Goal: Task Accomplishment & Management: Use online tool/utility

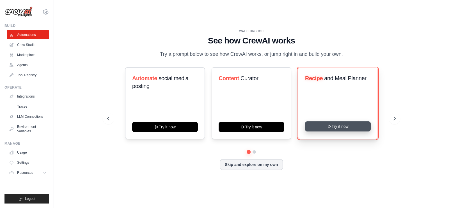
click at [342, 126] on button "Try it now" at bounding box center [338, 126] width 66 height 10
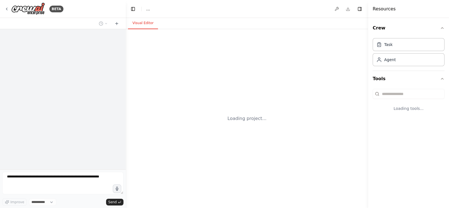
select select "****"
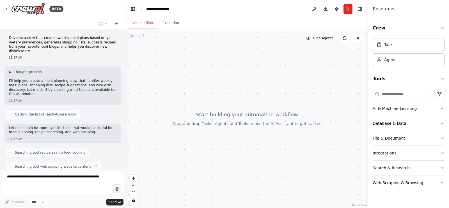
scroll to position [11, 0]
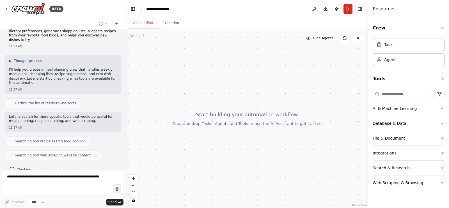
click at [317, 37] on span "Hide Agents" at bounding box center [323, 38] width 20 height 4
click at [317, 37] on span "Show Agents" at bounding box center [322, 38] width 22 height 4
click at [169, 23] on button "Execution" at bounding box center [171, 23] width 26 height 12
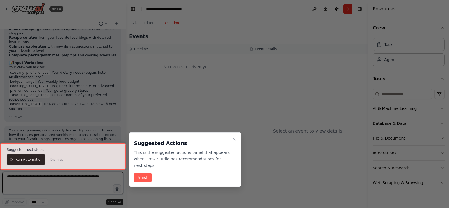
scroll to position [763, 0]
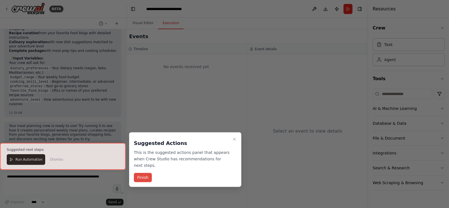
click at [145, 173] on button "Finish" at bounding box center [143, 177] width 18 height 9
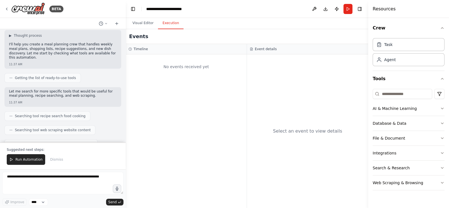
scroll to position [0, 0]
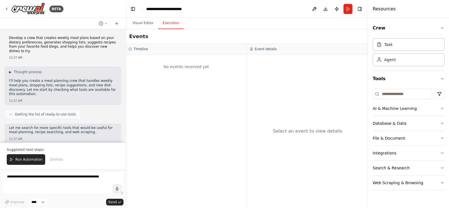
click at [201, 65] on div "No events received yet" at bounding box center [186, 66] width 115 height 19
drag, startPoint x: 180, startPoint y: 54, endPoint x: 176, endPoint y: 51, distance: 5.2
click at [180, 54] on div "No events received yet" at bounding box center [186, 131] width 121 height 154
click at [175, 50] on div "Timeline" at bounding box center [186, 49] width 115 height 4
click at [27, 160] on span "Run Automation" at bounding box center [28, 159] width 27 height 4
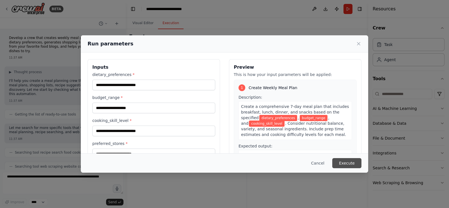
click at [350, 164] on button "Execute" at bounding box center [346, 163] width 29 height 10
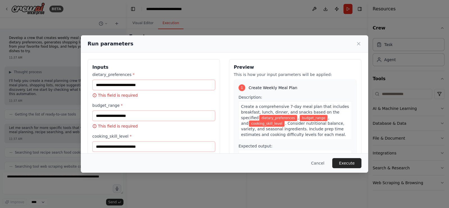
click at [155, 106] on label "budget_range *" at bounding box center [153, 106] width 123 height 6
click at [155, 111] on input "budget_range *" at bounding box center [153, 116] width 123 height 11
click at [150, 113] on input "budget_range *" at bounding box center [153, 116] width 123 height 11
drag, startPoint x: 149, startPoint y: 113, endPoint x: 62, endPoint y: 110, distance: 87.3
click at [62, 110] on div "Run parameters Inputs dietary_preferences * This field is required budget_range…" at bounding box center [224, 104] width 449 height 208
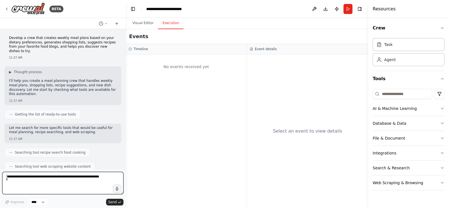
click at [79, 185] on textarea at bounding box center [62, 183] width 121 height 22
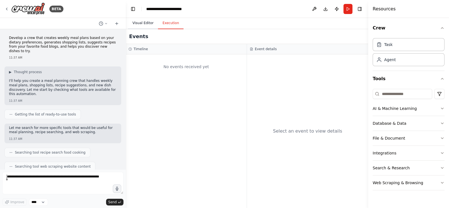
click at [145, 26] on button "Visual Editor" at bounding box center [143, 23] width 30 height 12
click at [173, 24] on button "Execution" at bounding box center [171, 23] width 26 height 12
click at [347, 12] on button "Run" at bounding box center [347, 9] width 9 height 10
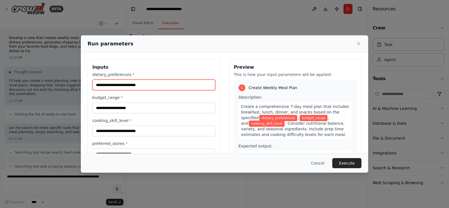
click at [153, 85] on input "dietary_preferences *" at bounding box center [153, 85] width 123 height 11
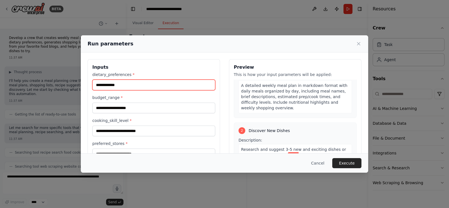
type input "**********"
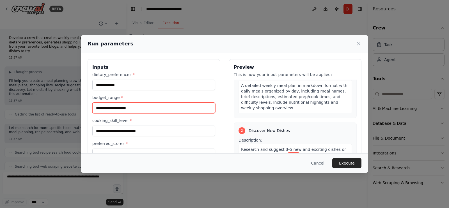
click at [146, 110] on input "budget_range *" at bounding box center [153, 108] width 123 height 11
type input "***"
click at [152, 124] on div "cooking_skill_level *" at bounding box center [153, 127] width 123 height 19
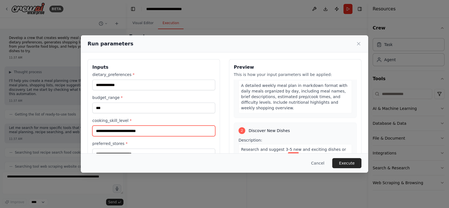
click at [149, 132] on input "cooking_skill_level *" at bounding box center [153, 131] width 123 height 11
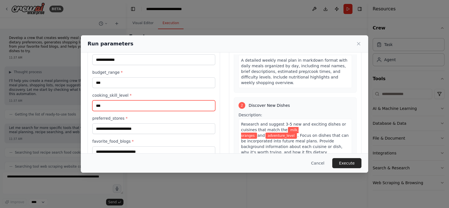
scroll to position [63, 0]
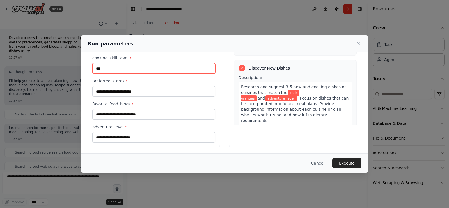
type input "***"
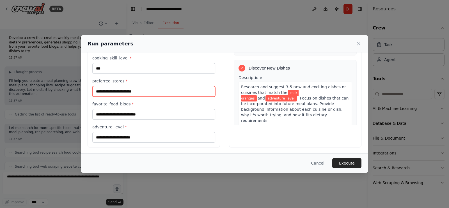
click at [137, 89] on input "preferred_stores *" at bounding box center [153, 91] width 123 height 11
type input "*******"
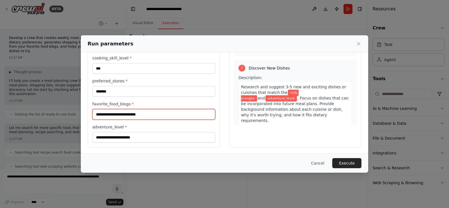
click at [132, 113] on input "favorite_food_blogs *" at bounding box center [153, 114] width 123 height 11
type input "*********"
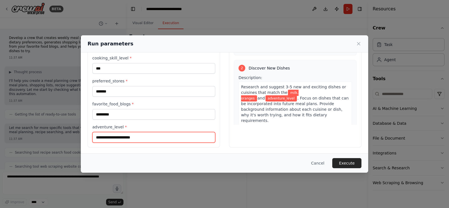
click at [137, 132] on input "adventure_level *" at bounding box center [153, 137] width 123 height 11
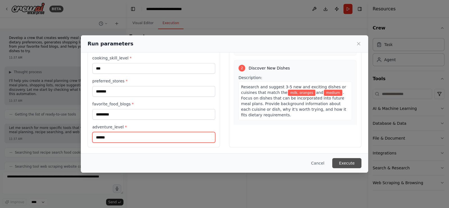
type input "******"
click at [343, 163] on button "Execute" at bounding box center [346, 163] width 29 height 10
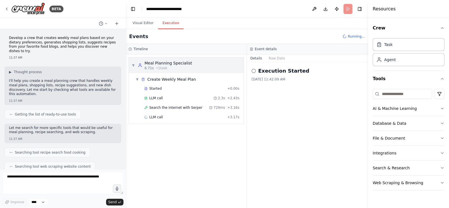
click at [133, 63] on span "▼" at bounding box center [133, 65] width 3 height 4
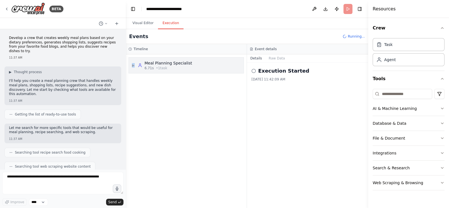
click at [133, 63] on span "▶" at bounding box center [133, 65] width 3 height 4
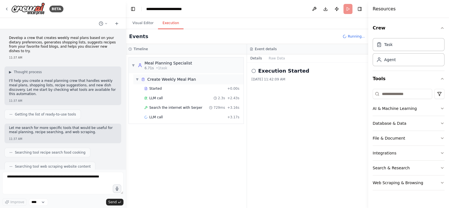
click at [139, 78] on div "▼ Create Weekly Meal Plan" at bounding box center [166, 80] width 60 height 6
click at [139, 78] on span "▶" at bounding box center [137, 79] width 3 height 4
click at [271, 59] on button "Raw Data" at bounding box center [276, 58] width 23 height 8
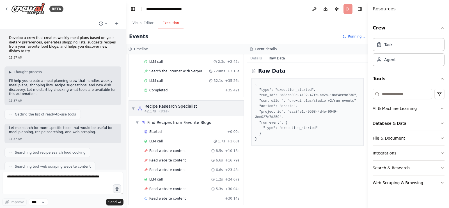
scroll to position [38, 0]
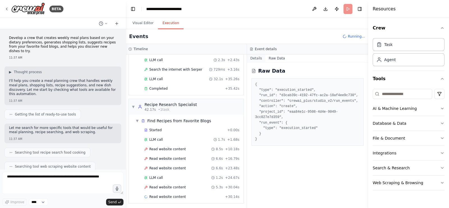
click at [253, 60] on button "Details" at bounding box center [256, 58] width 19 height 8
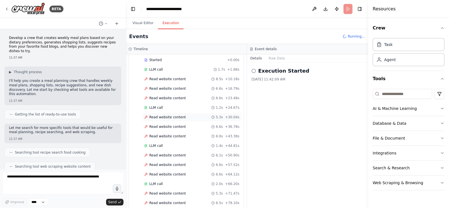
scroll to position [142, 0]
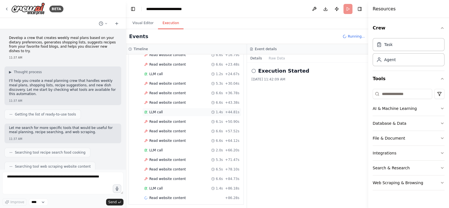
click at [156, 110] on span "LLM call" at bounding box center [155, 112] width 13 height 4
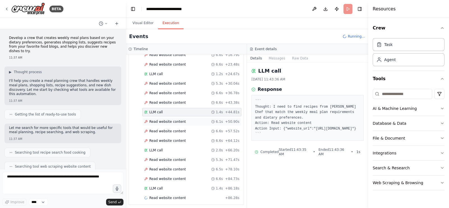
click at [160, 120] on span "Read website content" at bounding box center [167, 122] width 36 height 4
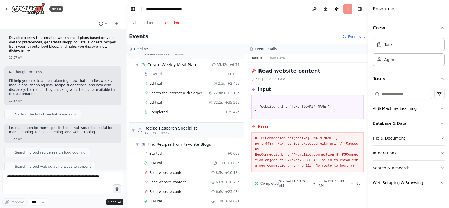
scroll to position [0, 0]
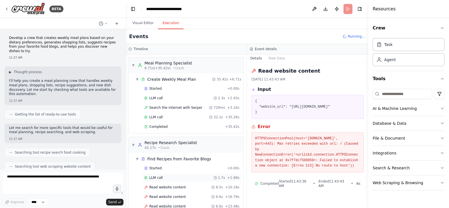
click at [227, 177] on span "+ 1.68s" at bounding box center [233, 178] width 12 height 4
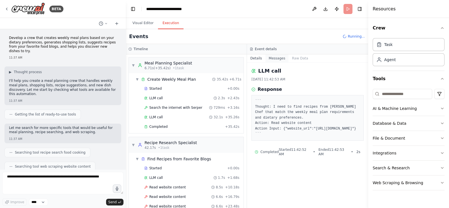
click at [269, 59] on button "Messages" at bounding box center [276, 58] width 23 height 8
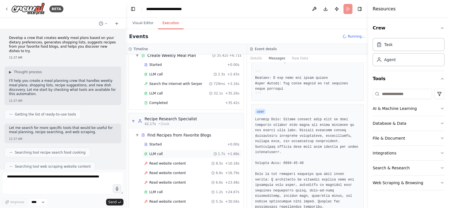
scroll to position [35, 0]
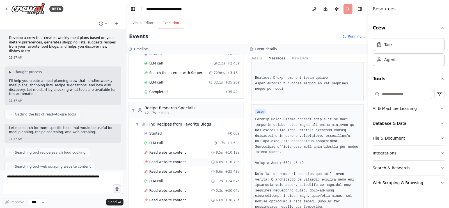
click at [168, 161] on span "Read website content" at bounding box center [167, 162] width 36 height 4
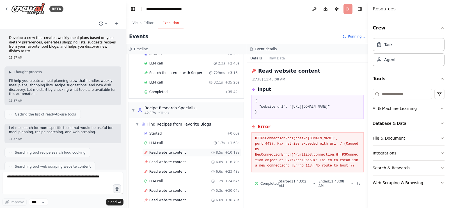
click at [168, 153] on span "Read website content" at bounding box center [167, 152] width 36 height 4
click at [165, 148] on div "Read website content 8.5s + 10.18s" at bounding box center [191, 152] width 99 height 8
click at [164, 144] on div "LLM call 1.7s + 1.68s" at bounding box center [191, 143] width 95 height 4
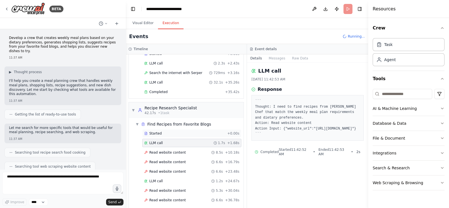
click at [158, 134] on span "Started" at bounding box center [155, 133] width 12 height 4
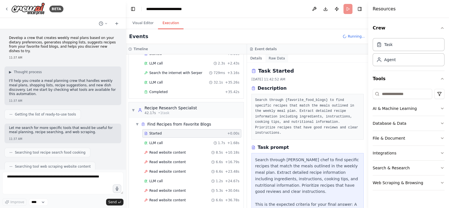
click at [276, 60] on button "Raw Data" at bounding box center [276, 58] width 23 height 8
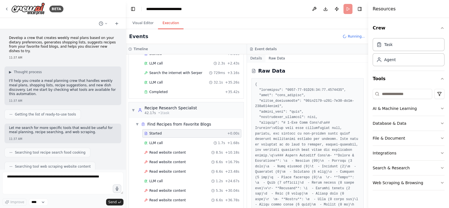
click at [258, 58] on button "Details" at bounding box center [256, 58] width 19 height 8
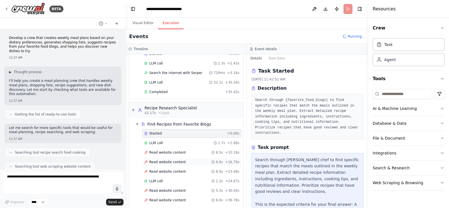
click at [170, 162] on span "Read website content" at bounding box center [167, 162] width 36 height 4
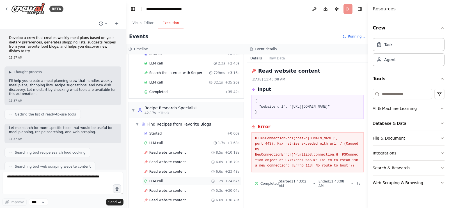
click at [162, 177] on div "LLM call 1.2s + 24.67s" at bounding box center [191, 181] width 99 height 8
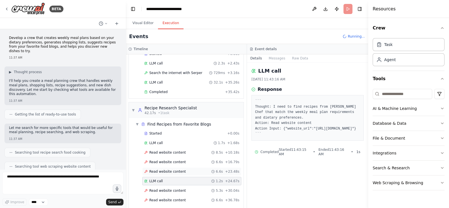
click at [161, 169] on span "Read website content" at bounding box center [167, 171] width 36 height 4
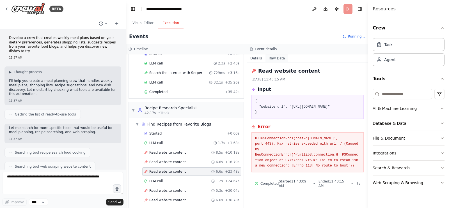
click at [275, 58] on button "Raw Data" at bounding box center [276, 58] width 23 height 8
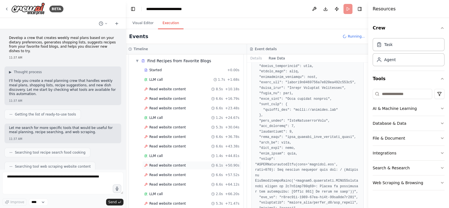
scroll to position [105, 0]
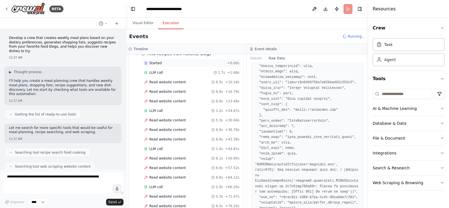
click at [153, 65] on div "Started + 0.00s" at bounding box center [191, 63] width 99 height 8
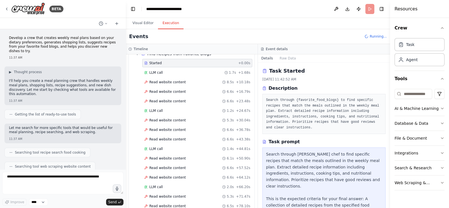
drag, startPoint x: 368, startPoint y: 96, endPoint x: 449, endPoint y: 98, distance: 80.5
click at [449, 98] on div "Resources Crew Task Agent Tools AI & Machine Learning Database & Data File & Do…" at bounding box center [419, 104] width 59 height 208
click at [287, 58] on button "Raw Data" at bounding box center [287, 58] width 23 height 8
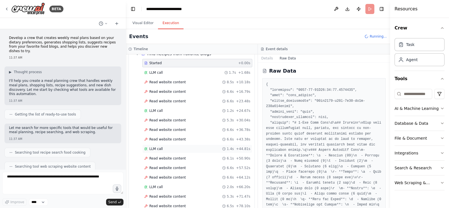
click at [158, 148] on span "LLM call" at bounding box center [155, 149] width 13 height 4
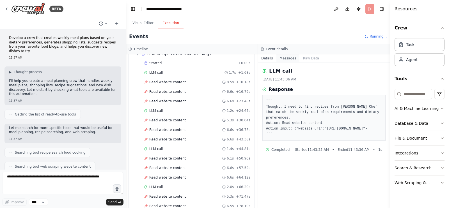
click at [280, 58] on button "Messages" at bounding box center [287, 58] width 23 height 8
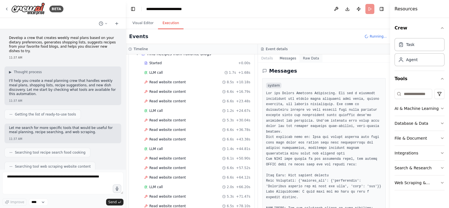
click at [304, 58] on button "Raw Data" at bounding box center [310, 58] width 23 height 8
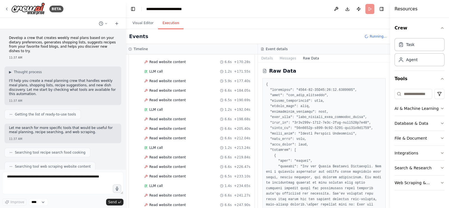
scroll to position [456, 0]
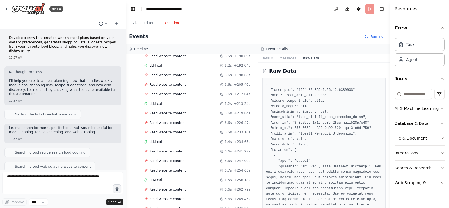
click at [415, 153] on div "Integrations" at bounding box center [406, 153] width 24 height 6
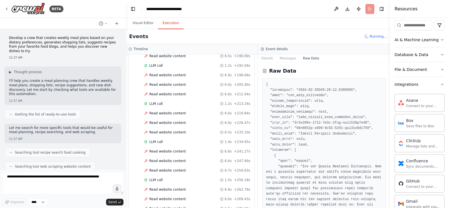
scroll to position [35, 0]
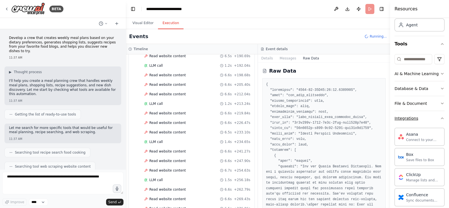
click at [440, 118] on icon "button" at bounding box center [442, 118] width 4 height 4
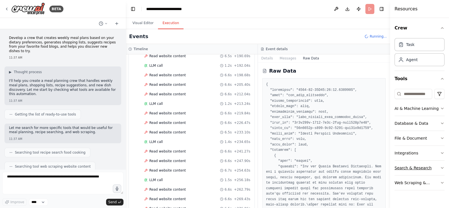
click at [442, 167] on icon "button" at bounding box center [442, 167] width 2 height 1
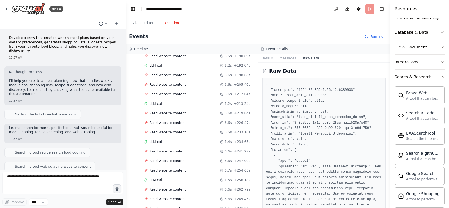
scroll to position [66, 0]
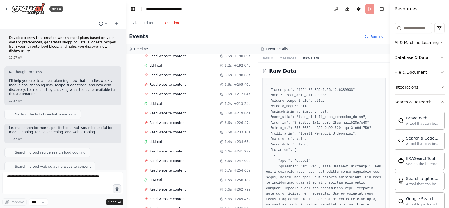
click at [440, 100] on icon "button" at bounding box center [442, 102] width 4 height 4
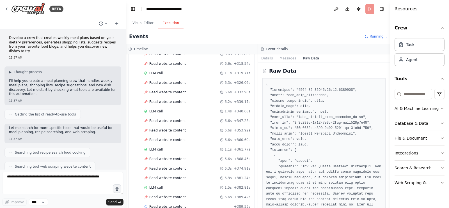
scroll to position [680, 0]
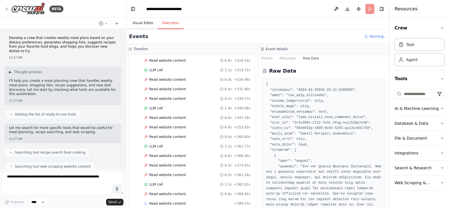
click at [138, 25] on button "Visual Editor" at bounding box center [143, 23] width 30 height 12
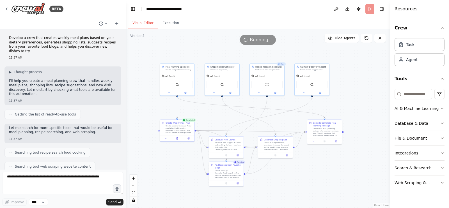
drag, startPoint x: 317, startPoint y: 96, endPoint x: 261, endPoint y: 52, distance: 70.5
click at [261, 52] on div ".deletable-edge-delete-btn { width: 20px; height: 20px; border: 0px solid #ffff…" at bounding box center [258, 118] width 264 height 179
drag, startPoint x: 129, startPoint y: 36, endPoint x: 157, endPoint y: 33, distance: 28.2
click at [158, 33] on div "Version 1 Show Tools Hide Agents .deletable-edge-delete-btn { width: 20px; heig…" at bounding box center [258, 118] width 264 height 179
click at [145, 36] on div "Running..." at bounding box center [258, 40] width 264 height 10
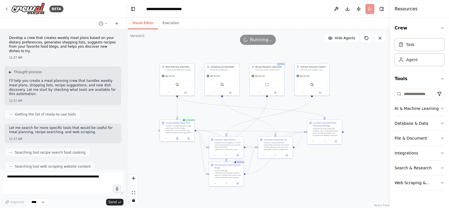
click at [130, 34] on div "Version 1" at bounding box center [137, 36] width 15 height 4
click at [132, 35] on div "Version 1" at bounding box center [137, 36] width 15 height 4
click at [153, 40] on div at bounding box center [157, 45] width 53 height 11
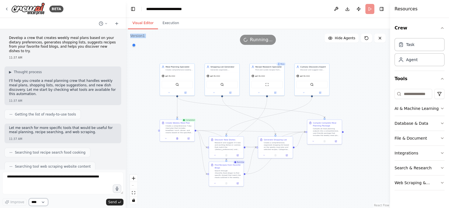
click at [42, 202] on select "****" at bounding box center [38, 202] width 19 height 7
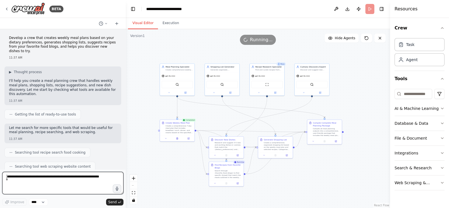
click at [77, 188] on textarea at bounding box center [62, 183] width 121 height 22
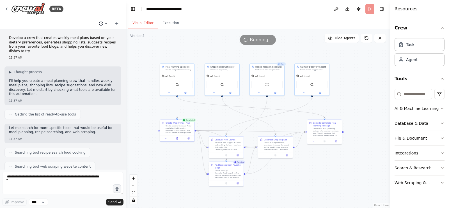
click at [104, 25] on button at bounding box center [103, 23] width 13 height 7
click at [122, 23] on div at bounding box center [63, 104] width 126 height 208
click at [335, 10] on button at bounding box center [336, 9] width 9 height 10
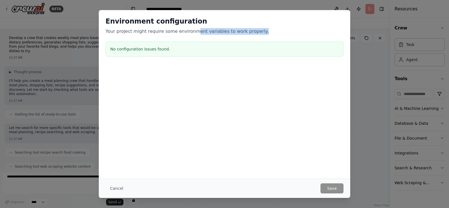
drag, startPoint x: 190, startPoint y: 31, endPoint x: 244, endPoint y: 49, distance: 57.1
click at [253, 29] on p "Your project might require some environment variables to work properly." at bounding box center [224, 31] width 238 height 7
click at [115, 187] on button "Cancel" at bounding box center [116, 188] width 22 height 10
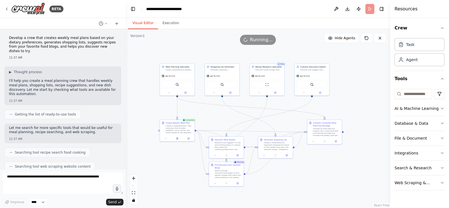
click at [359, 9] on button "Publish" at bounding box center [358, 9] width 9 height 10
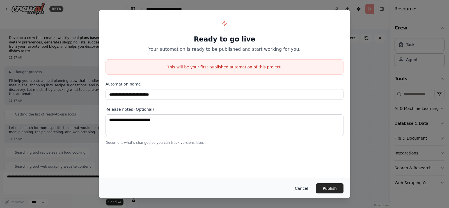
click at [301, 190] on button "Cancel" at bounding box center [301, 188] width 22 height 10
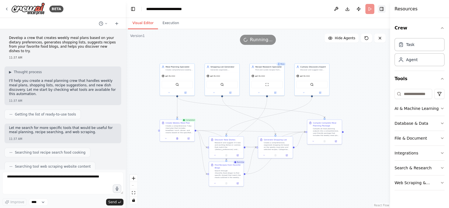
click at [382, 6] on button "Toggle Right Sidebar" at bounding box center [382, 9] width 8 height 8
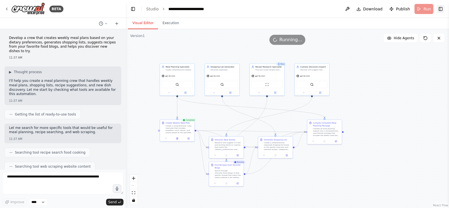
click at [443, 9] on button "Toggle Right Sidebar" at bounding box center [441, 9] width 8 height 8
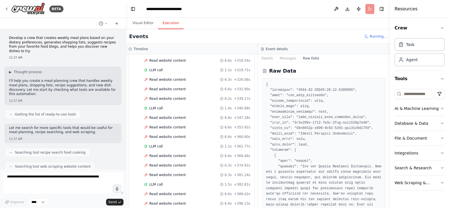
click at [167, 21] on button "Execution" at bounding box center [171, 23] width 26 height 12
click at [426, 151] on button "Integrations" at bounding box center [419, 153] width 50 height 15
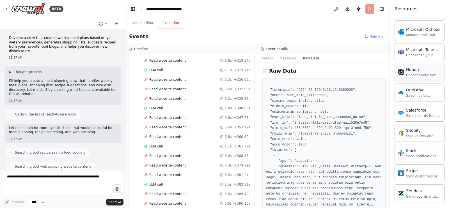
scroll to position [417, 0]
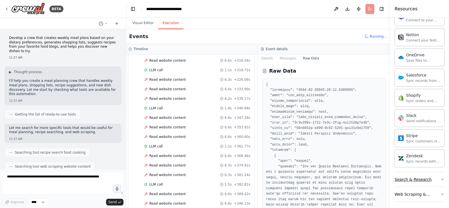
click at [428, 176] on button "Search & Research" at bounding box center [419, 179] width 50 height 15
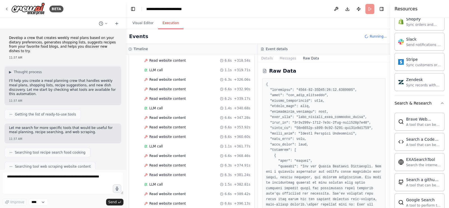
scroll to position [458, 0]
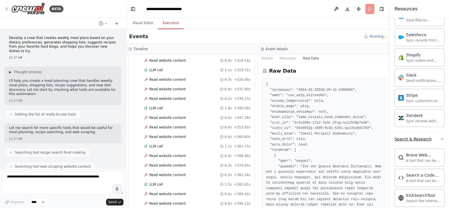
click at [440, 138] on icon "button" at bounding box center [442, 139] width 4 height 4
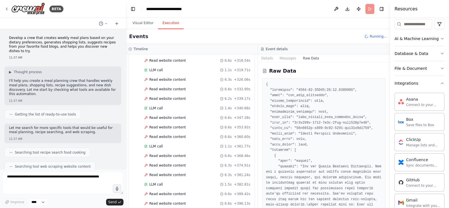
scroll to position [66, 0]
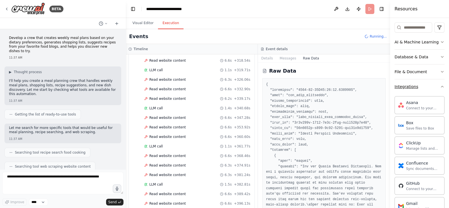
click at [430, 86] on button "Integrations" at bounding box center [419, 86] width 50 height 15
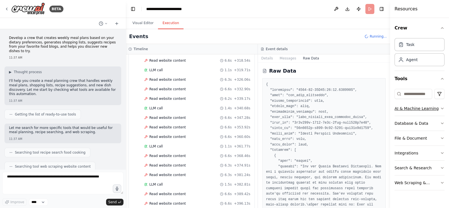
click at [442, 106] on icon "button" at bounding box center [442, 108] width 4 height 4
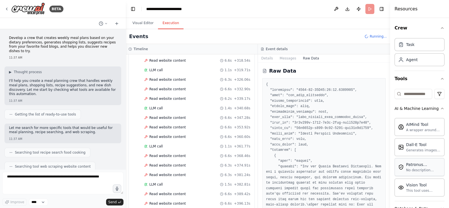
click at [425, 168] on div "No description available" at bounding box center [423, 170] width 35 height 4
click at [420, 171] on div "No description available" at bounding box center [423, 170] width 35 height 4
click at [407, 170] on div "No description available" at bounding box center [423, 170] width 35 height 4
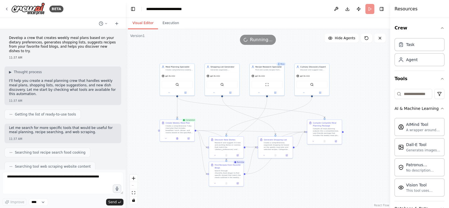
click at [134, 18] on button "Visual Editor" at bounding box center [143, 23] width 30 height 12
click at [379, 35] on button at bounding box center [379, 38] width 11 height 9
click at [371, 12] on header "**********" at bounding box center [258, 9] width 264 height 18
click at [370, 10] on header "**********" at bounding box center [258, 9] width 264 height 18
click at [370, 7] on header "**********" at bounding box center [258, 9] width 264 height 18
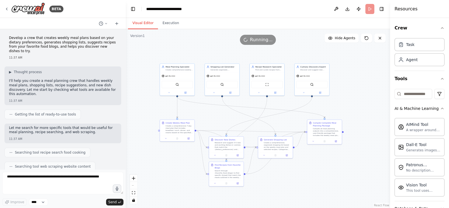
click at [371, 9] on header "**********" at bounding box center [258, 9] width 264 height 18
click at [254, 37] on span "Running..." at bounding box center [261, 39] width 23 height 7
click at [253, 38] on span "Running..." at bounding box center [261, 39] width 23 height 7
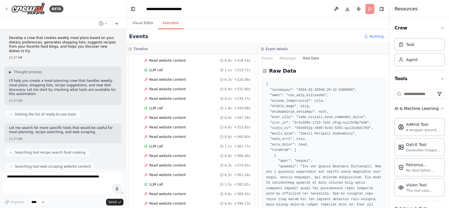
click at [170, 24] on button "Execution" at bounding box center [171, 23] width 26 height 12
click at [133, 22] on button "Visual Editor" at bounding box center [143, 23] width 30 height 12
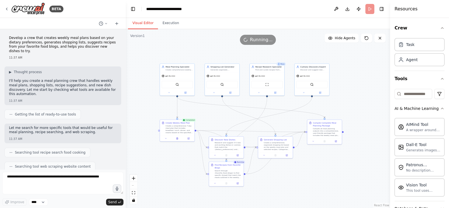
click at [371, 4] on header "**********" at bounding box center [258, 9] width 264 height 18
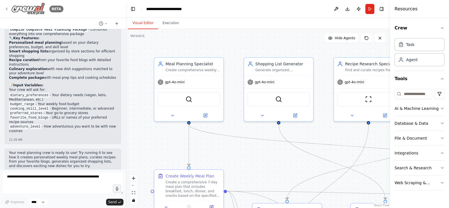
click at [34, 9] on img at bounding box center [28, 9] width 34 height 13
click at [6, 8] on icon at bounding box center [6, 9] width 1 height 2
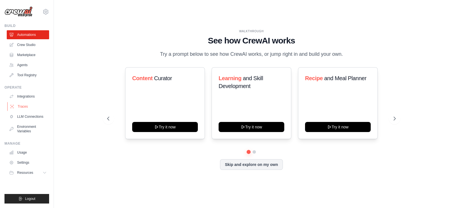
click at [21, 105] on link "Traces" at bounding box center [28, 106] width 42 height 9
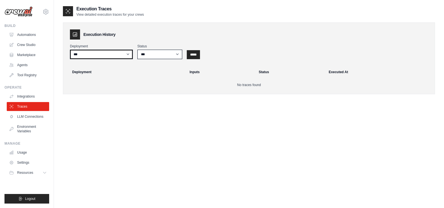
click at [111, 55] on select "***" at bounding box center [101, 55] width 63 height 10
click at [70, 50] on select "***" at bounding box center [101, 55] width 63 height 10
click at [223, 96] on div "Execution Traces View detailed execution traces for your crews Execution Histor…" at bounding box center [249, 55] width 372 height 98
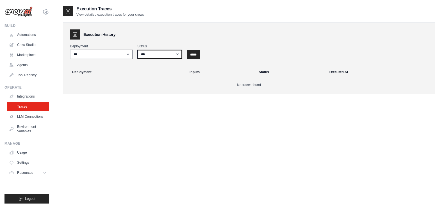
click at [144, 54] on select "*** ********* ******* *****" at bounding box center [159, 55] width 45 height 10
select select "*********"
click at [137, 50] on select "*** ********* ******* *****" at bounding box center [159, 55] width 45 height 10
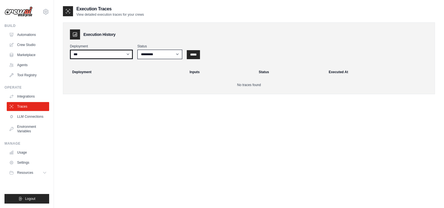
click at [114, 56] on select "***" at bounding box center [101, 55] width 63 height 10
click at [195, 56] on input "*****" at bounding box center [193, 54] width 13 height 9
click at [16, 66] on link "Agents" at bounding box center [28, 65] width 42 height 9
click at [29, 33] on link "Automations" at bounding box center [28, 34] width 42 height 9
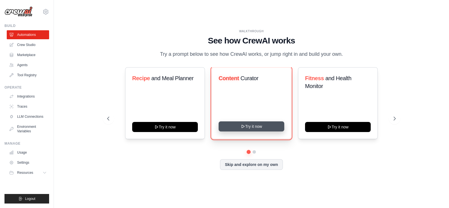
click at [269, 127] on button "Try it now" at bounding box center [252, 126] width 66 height 10
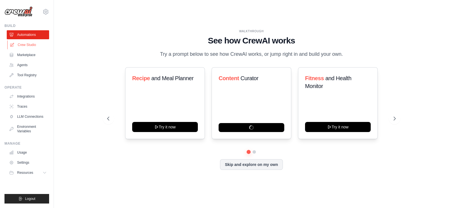
click at [18, 45] on link "Crew Studio" at bounding box center [28, 44] width 42 height 9
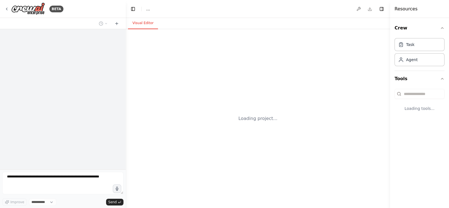
select select "****"
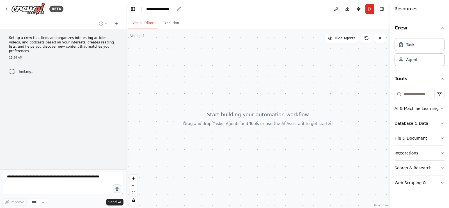
click at [167, 8] on div "**********" at bounding box center [160, 9] width 28 height 6
click at [173, 7] on div "**********" at bounding box center [167, 9] width 42 height 6
click at [177, 8] on div "**********" at bounding box center [167, 9] width 42 height 6
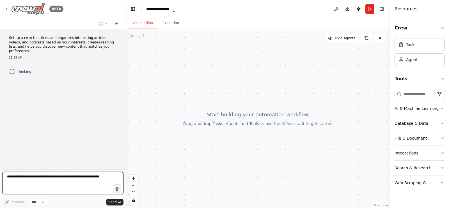
click at [5, 4] on div "BETA" at bounding box center [33, 9] width 59 height 13
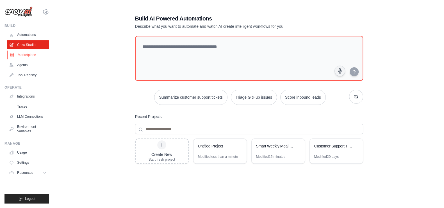
click at [24, 55] on link "Marketplace" at bounding box center [28, 55] width 42 height 9
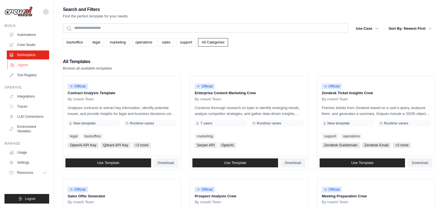
click at [20, 66] on link "Agents" at bounding box center [28, 65] width 42 height 9
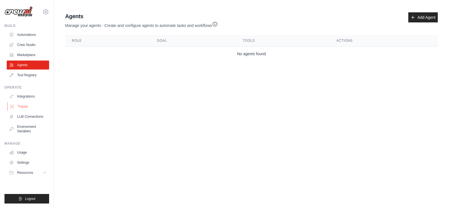
click at [28, 105] on link "Traces" at bounding box center [28, 106] width 42 height 9
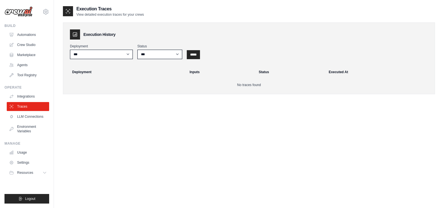
drag, startPoint x: 86, startPoint y: 29, endPoint x: 72, endPoint y: 33, distance: 13.9
click at [82, 31] on div "Execution History Deployment *** Status *** ********* ******* ***** ***** Deplo…" at bounding box center [249, 58] width 372 height 72
click at [72, 33] on icon at bounding box center [75, 35] width 6 height 6
click at [76, 33] on icon at bounding box center [75, 35] width 4 height 4
click at [97, 35] on h3 "Execution History" at bounding box center [99, 35] width 32 height 6
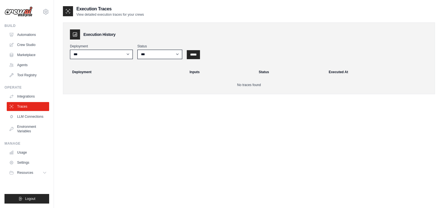
drag, startPoint x: 61, startPoint y: 9, endPoint x: 146, endPoint y: 11, distance: 85.3
click at [146, 11] on div "Execution Traces View detailed execution traces for your crews Execution Histor…" at bounding box center [249, 110] width 390 height 208
click at [155, 23] on div "Execution History Deployment *** Status *** ********* ******* ***** ***** Deplo…" at bounding box center [249, 58] width 372 height 72
